Goal: Task Accomplishment & Management: Use online tool/utility

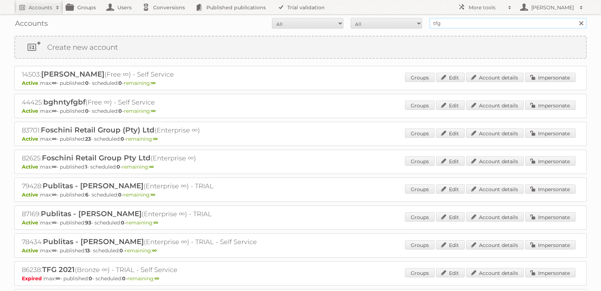
click at [455, 27] on input "tfg" at bounding box center [507, 23] width 157 height 11
type input "the wal"
click at [575, 18] on input "Search" at bounding box center [580, 23] width 11 height 11
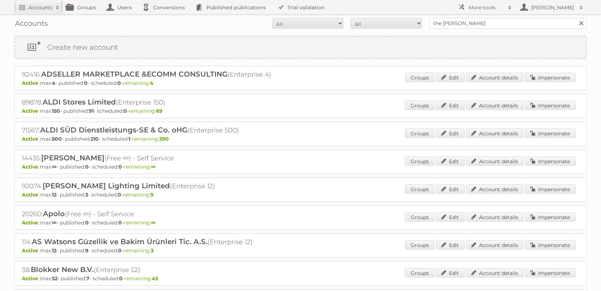
type input "the [PERSON_NAME]"
click at [575, 18] on input "Search" at bounding box center [580, 23] width 11 height 11
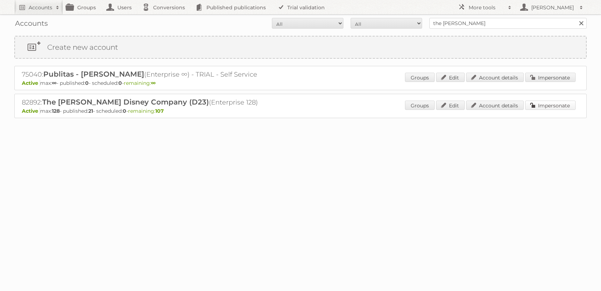
click at [542, 110] on link "Impersonate" at bounding box center [550, 105] width 50 height 9
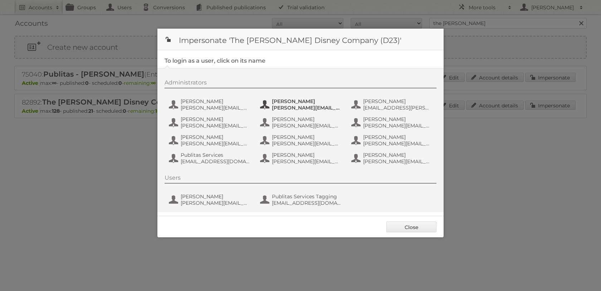
click at [299, 104] on span "Ann Hung" at bounding box center [306, 101] width 69 height 6
